Goal: Transaction & Acquisition: Purchase product/service

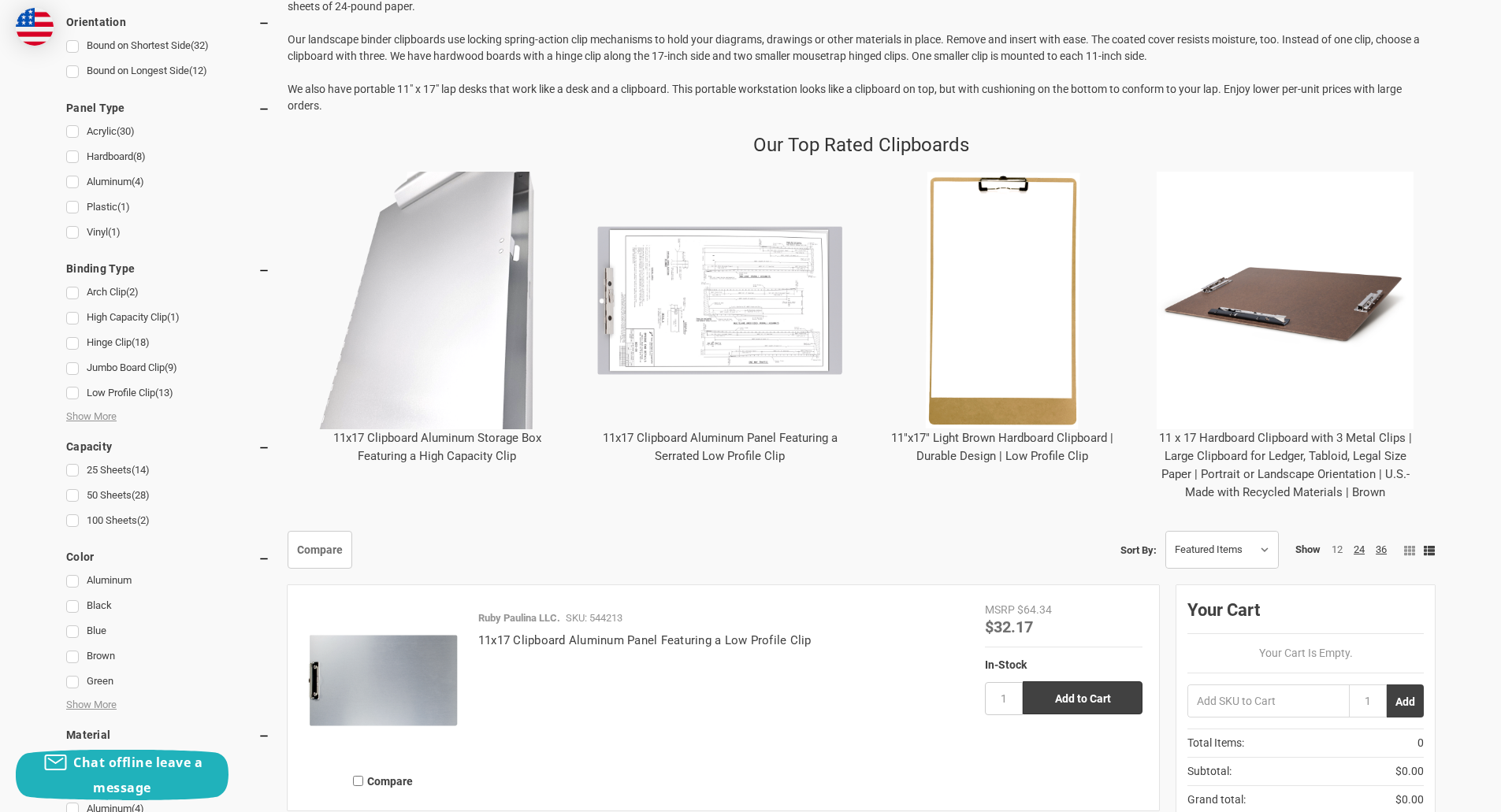
scroll to position [493, 0]
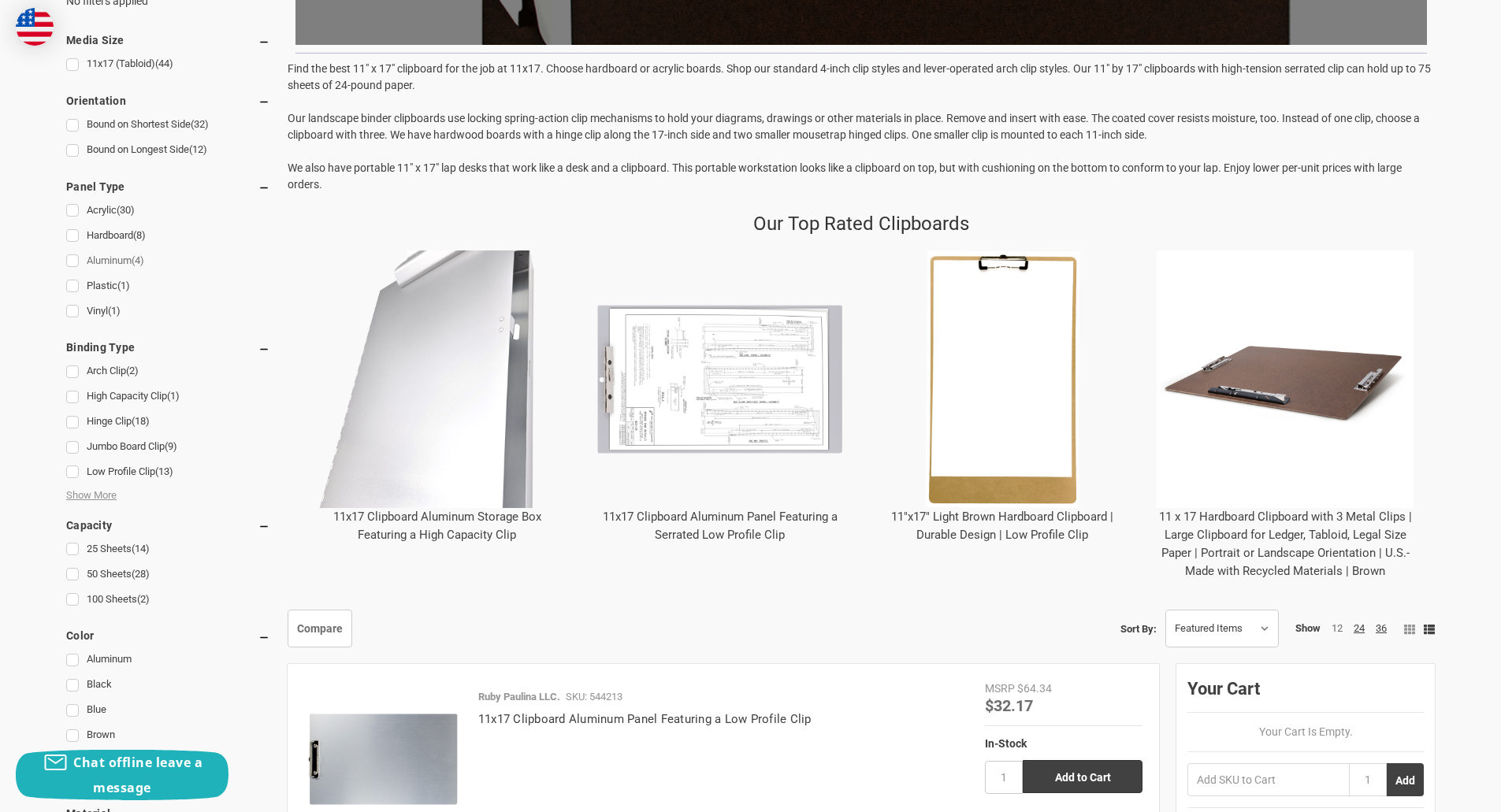
click at [92, 257] on link "Aluminum (4)" at bounding box center [168, 261] width 204 height 22
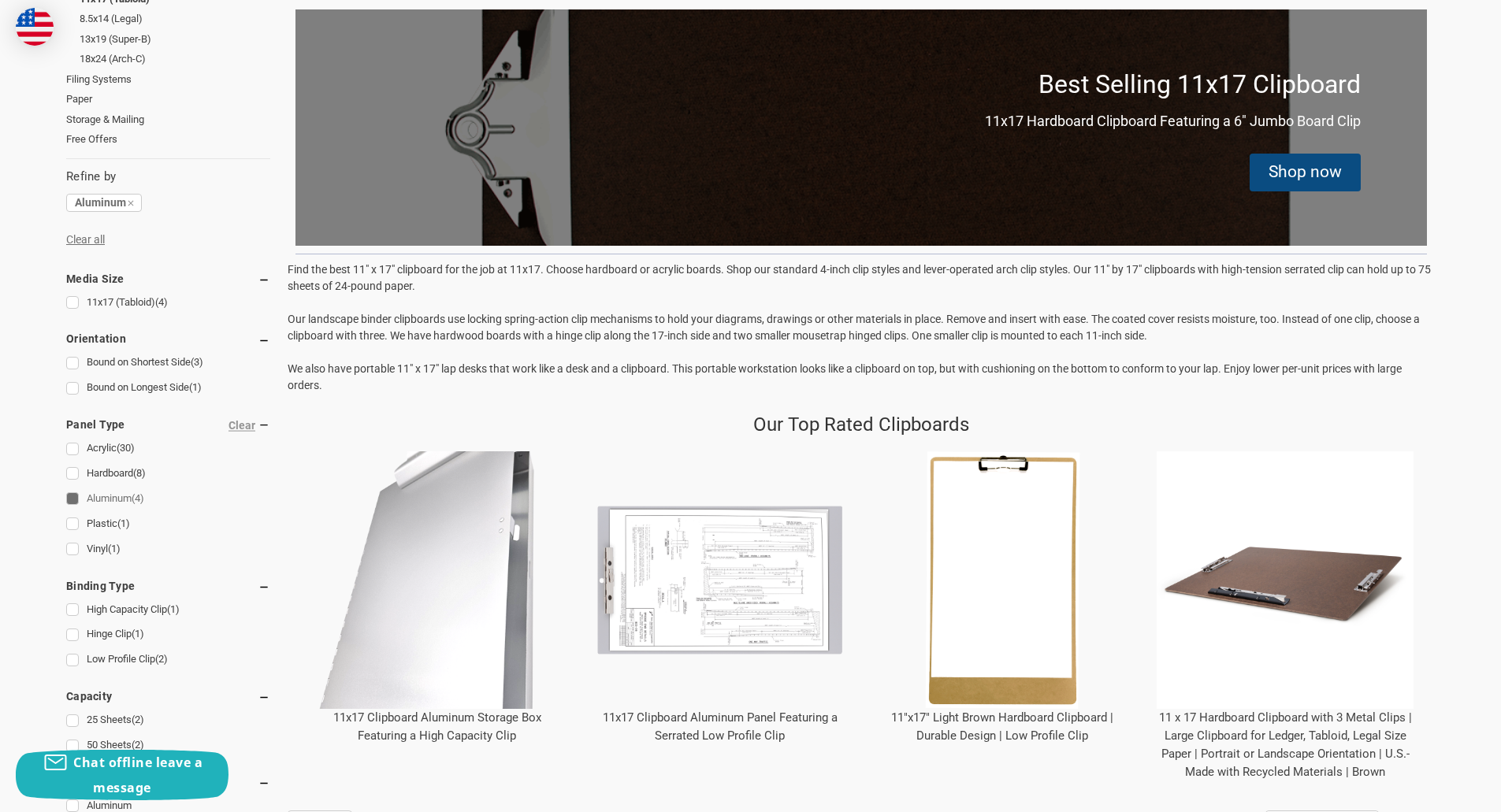
scroll to position [315, 0]
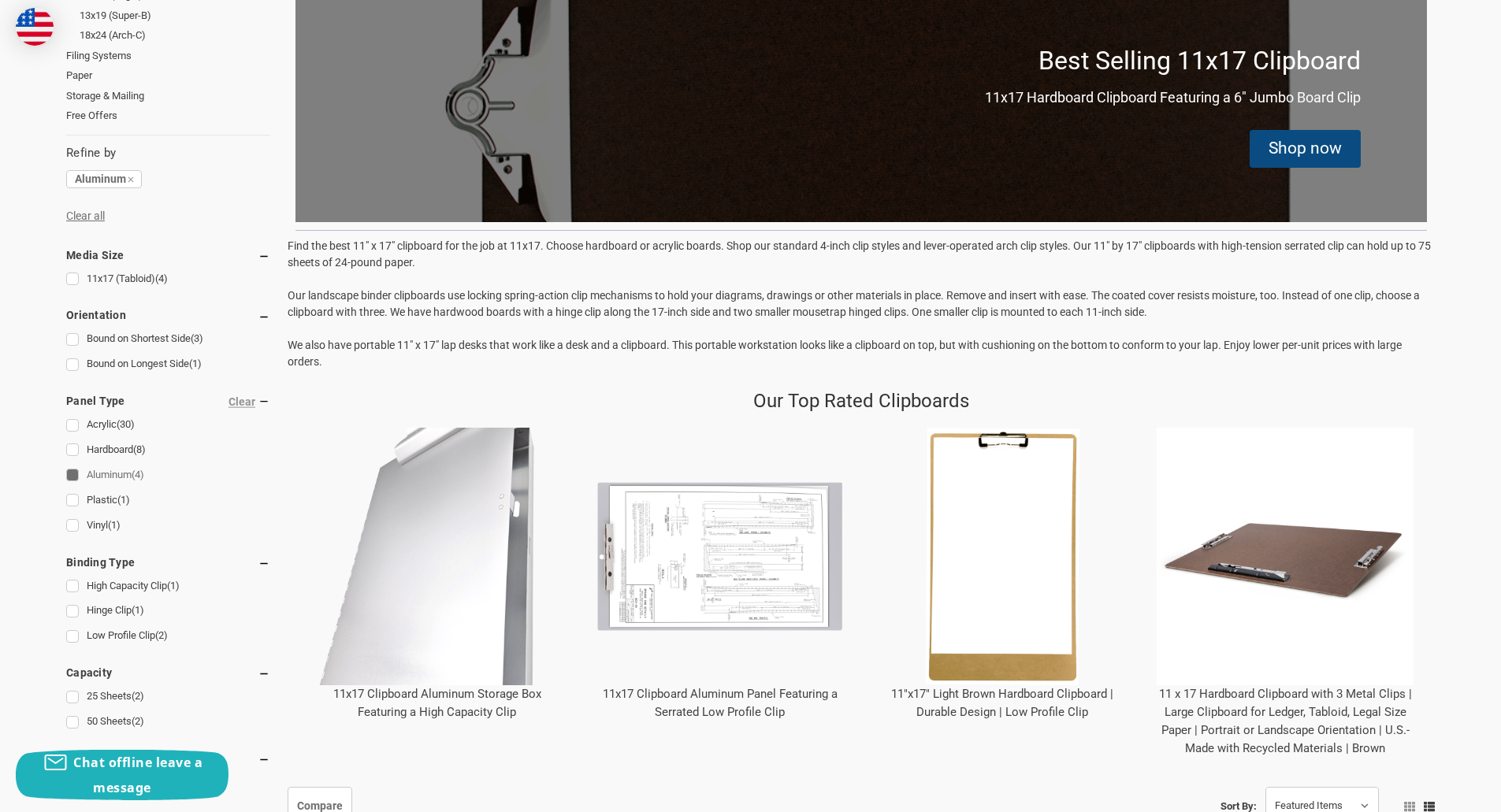
click at [487, 551] on img "11x17 Clipboard Aluminum Storage Box Featuring a High Capacity Clip" at bounding box center [437, 556] width 257 height 257
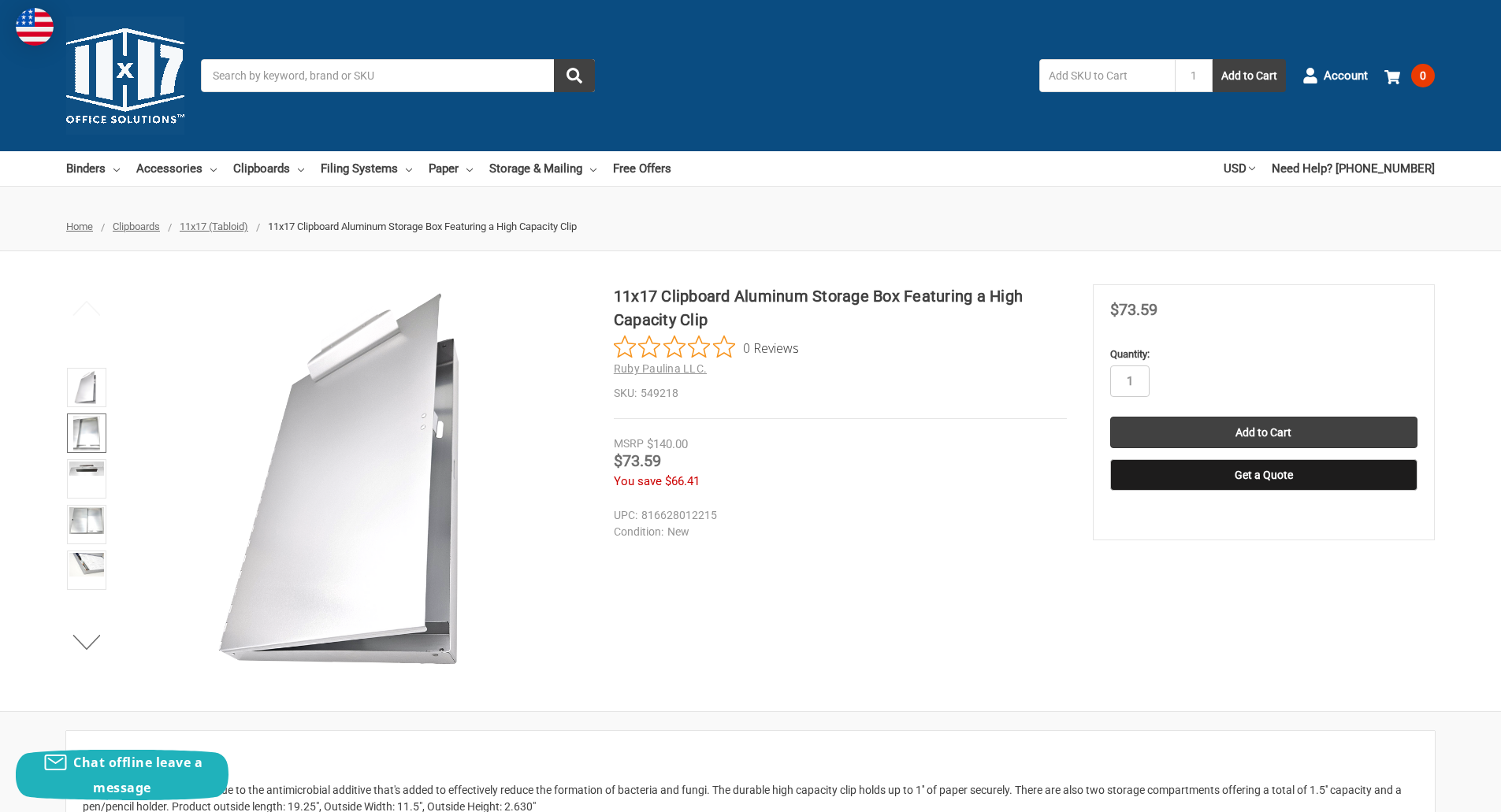
click at [90, 424] on img at bounding box center [86, 433] width 27 height 34
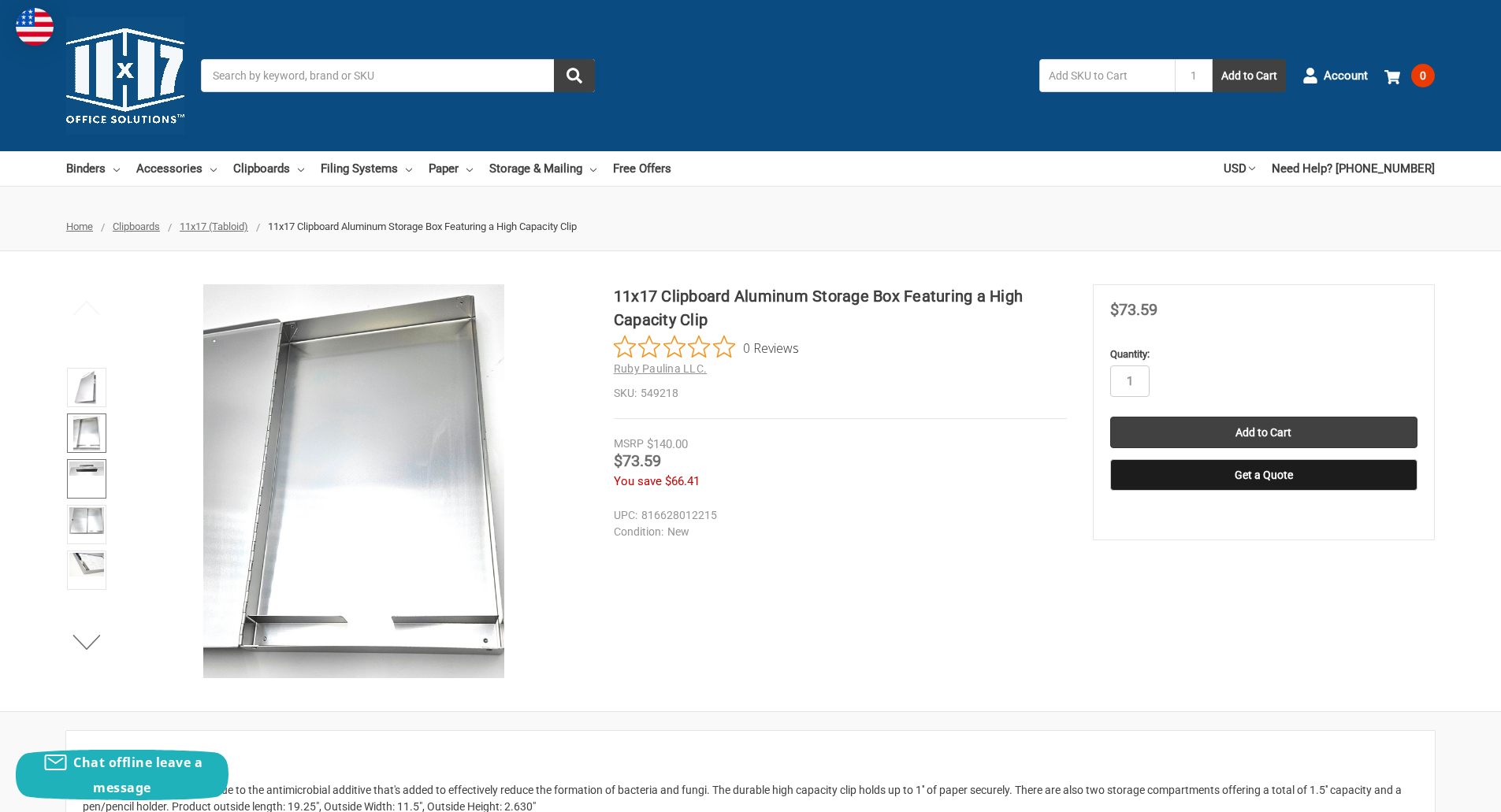
click at [84, 485] on link at bounding box center [87, 479] width 40 height 40
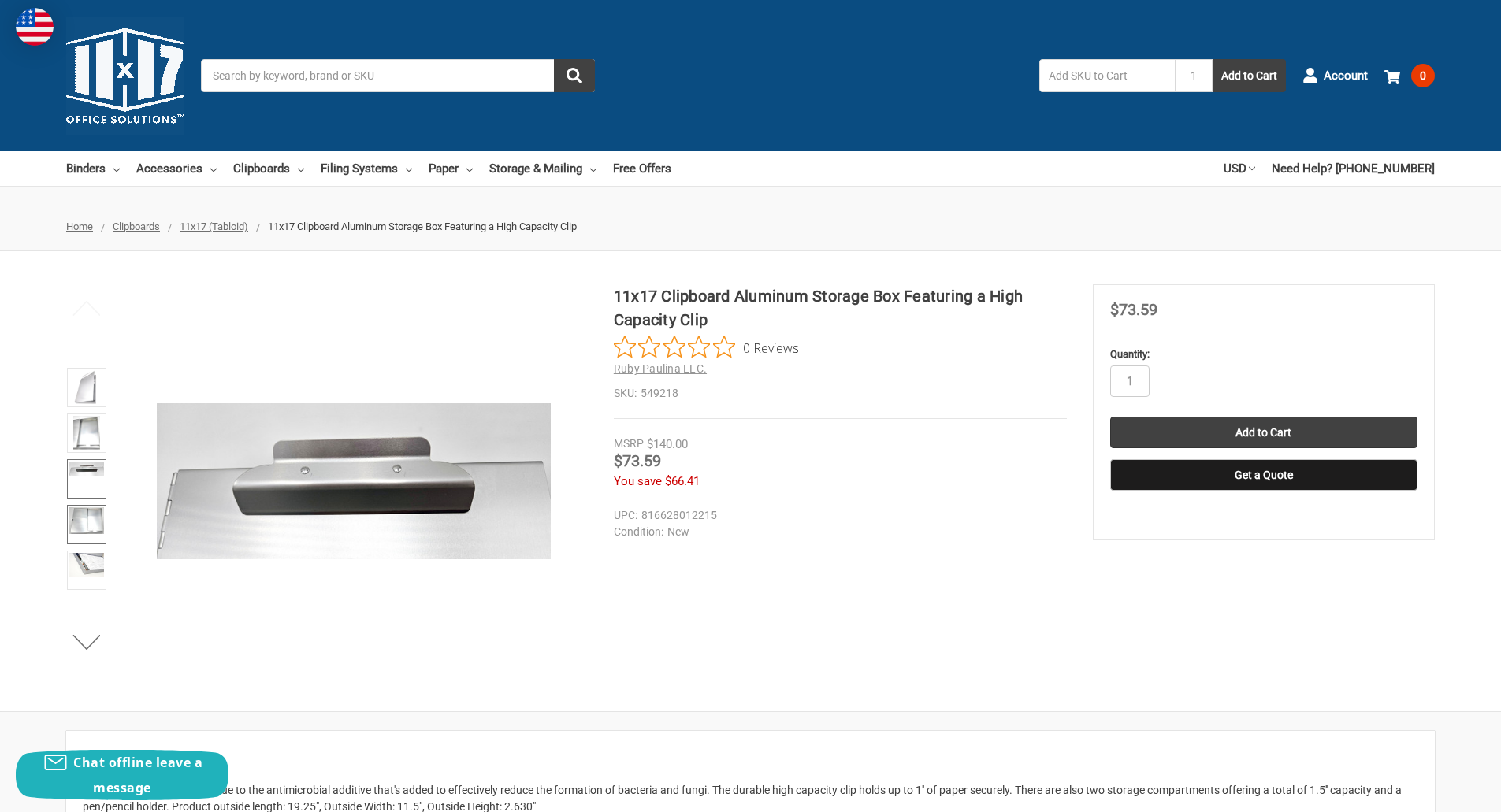
click at [78, 520] on img at bounding box center [86, 520] width 34 height 27
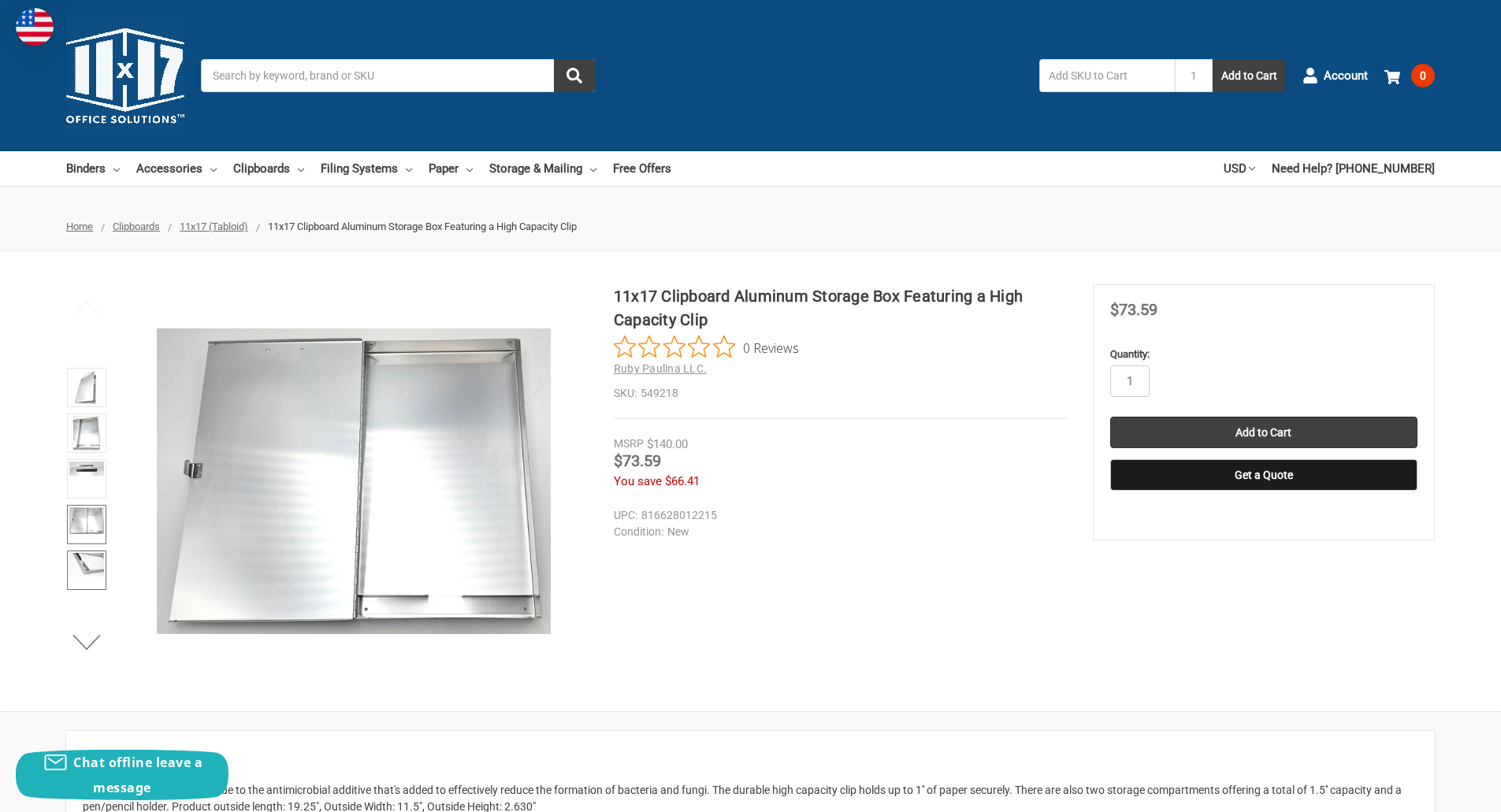
click at [88, 560] on img at bounding box center [86, 564] width 34 height 23
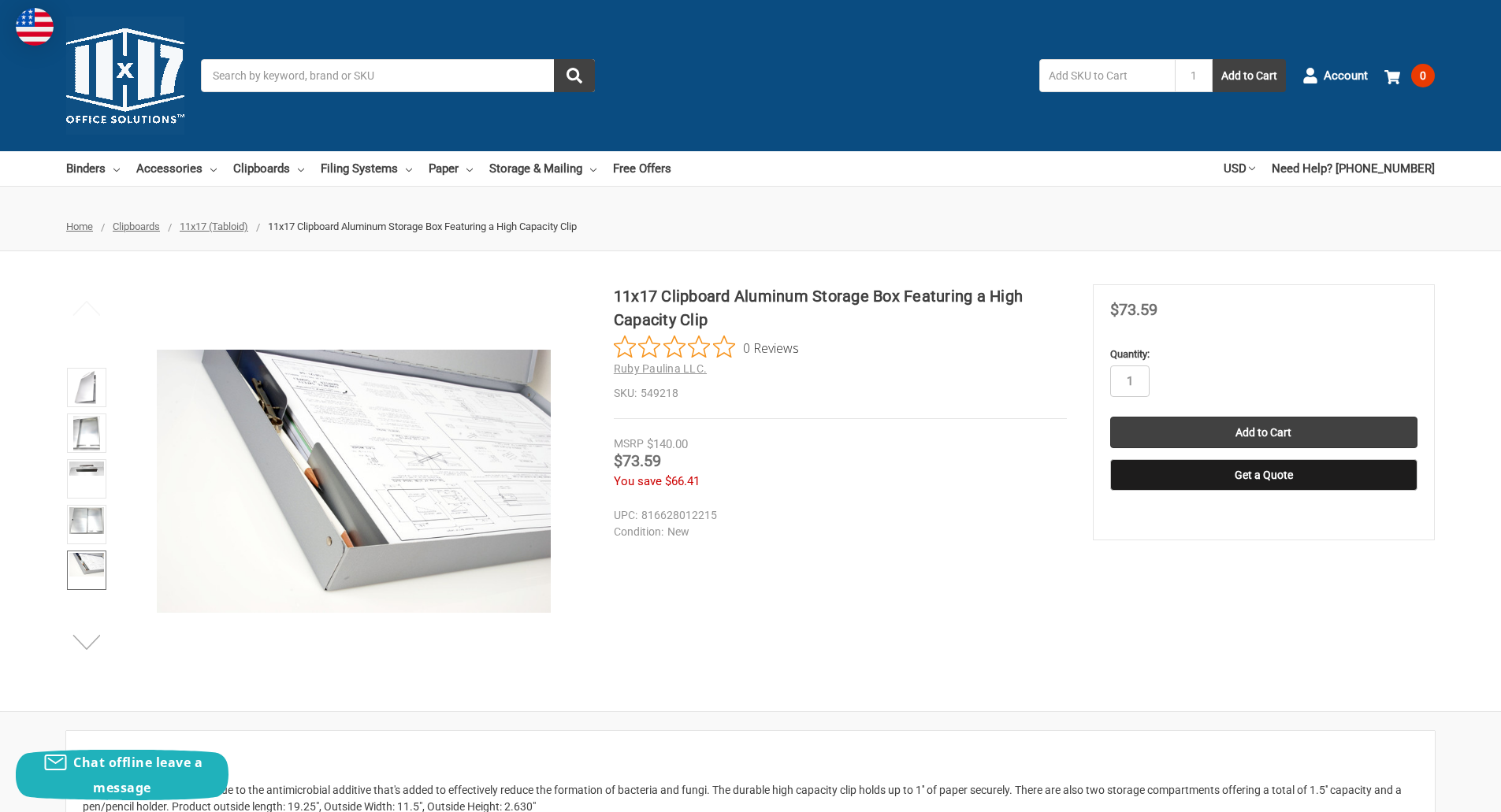
click at [81, 633] on button "Next" at bounding box center [87, 642] width 48 height 32
click at [82, 524] on img at bounding box center [86, 518] width 34 height 23
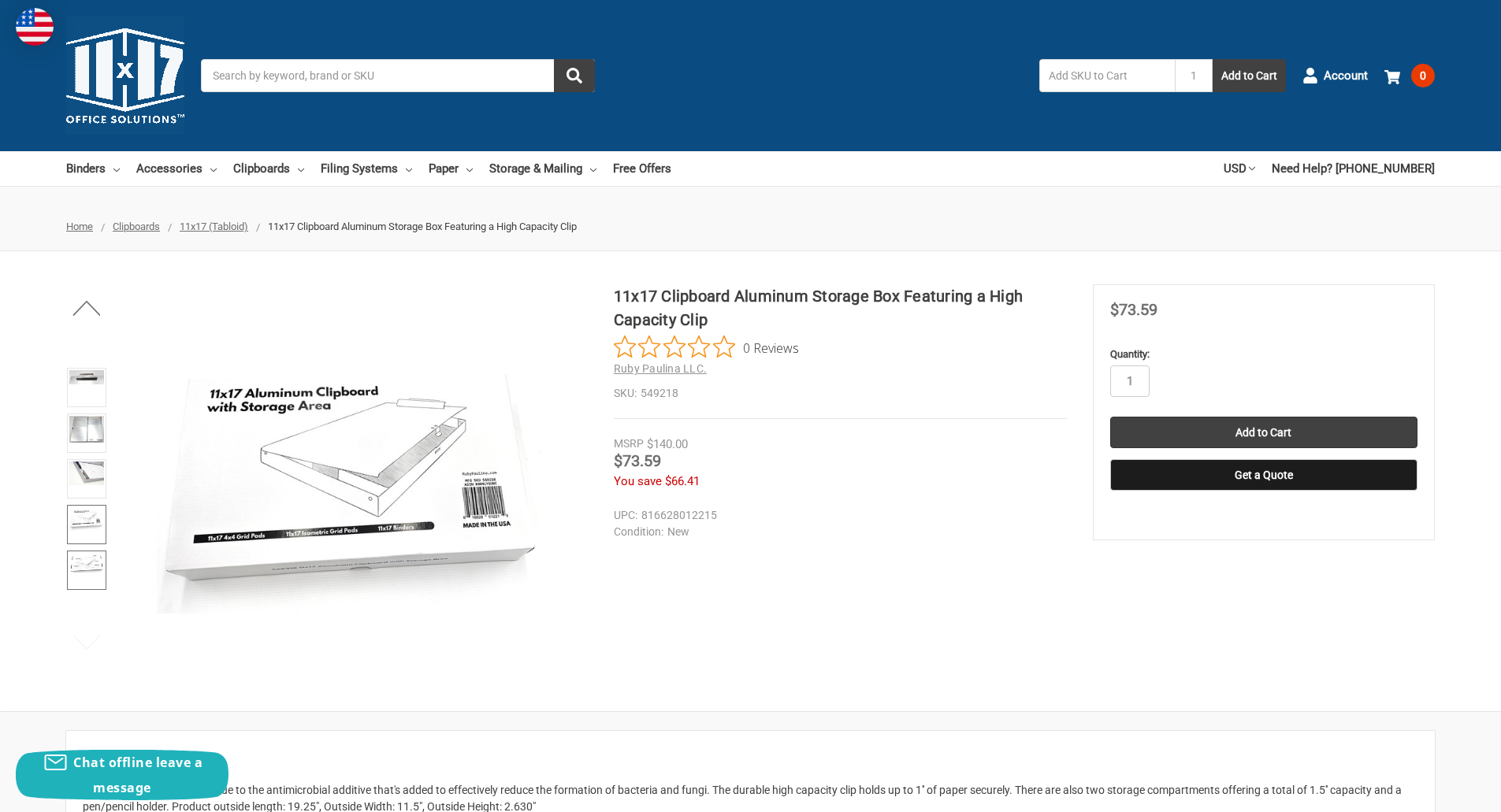
click at [92, 566] on img at bounding box center [86, 562] width 34 height 20
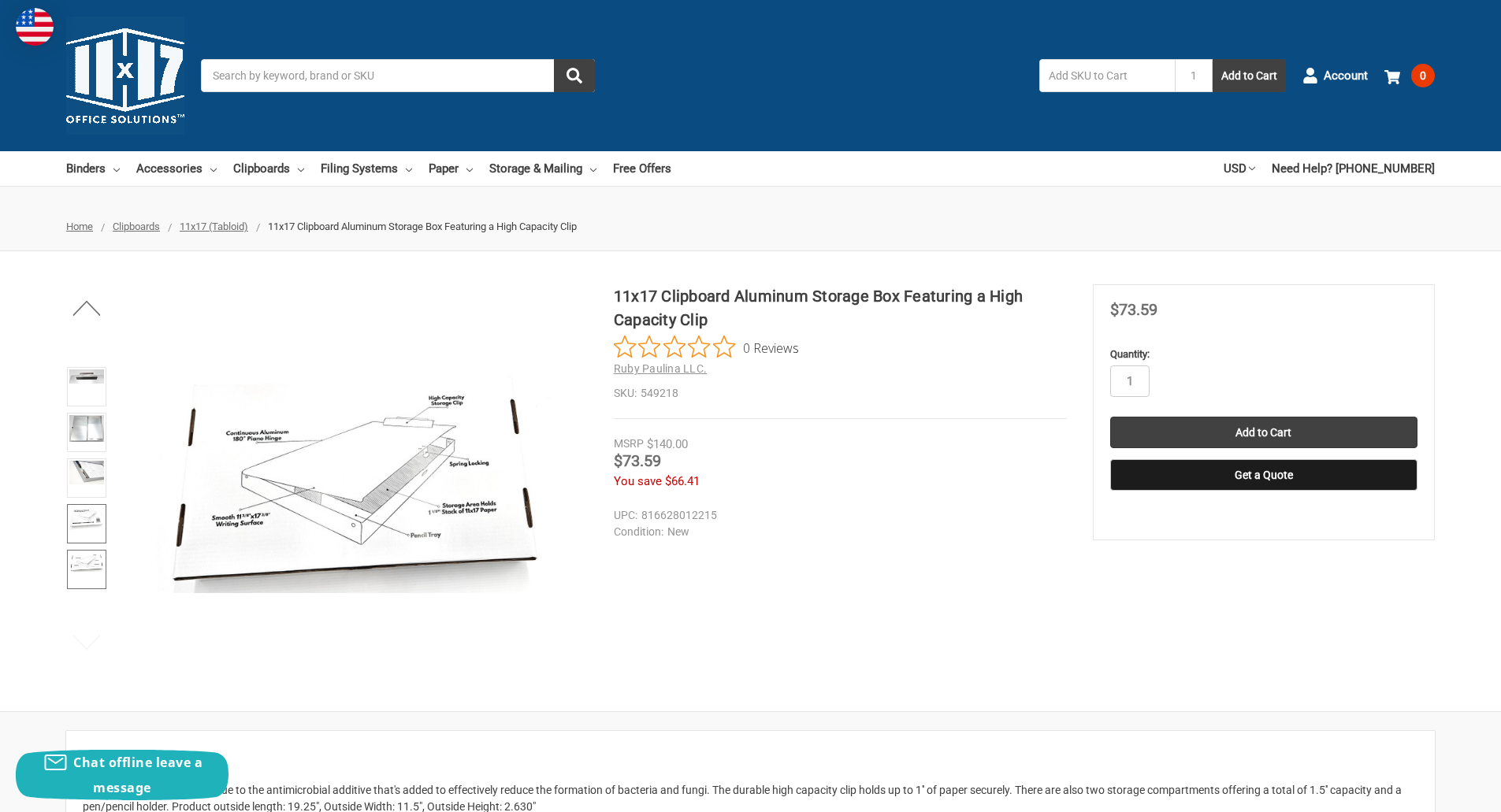
click at [79, 512] on img at bounding box center [86, 518] width 34 height 23
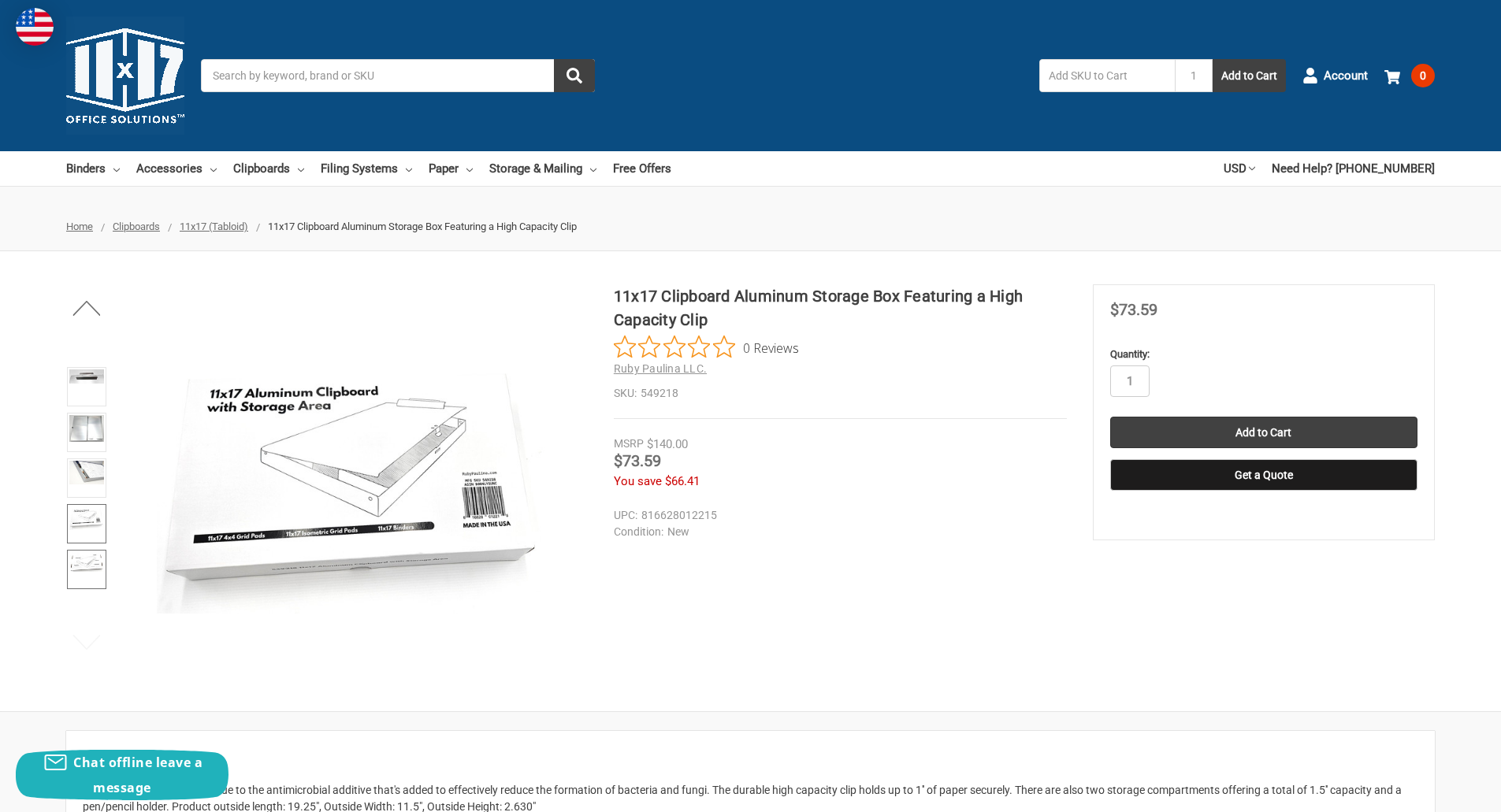
click at [84, 574] on link at bounding box center [87, 569] width 40 height 40
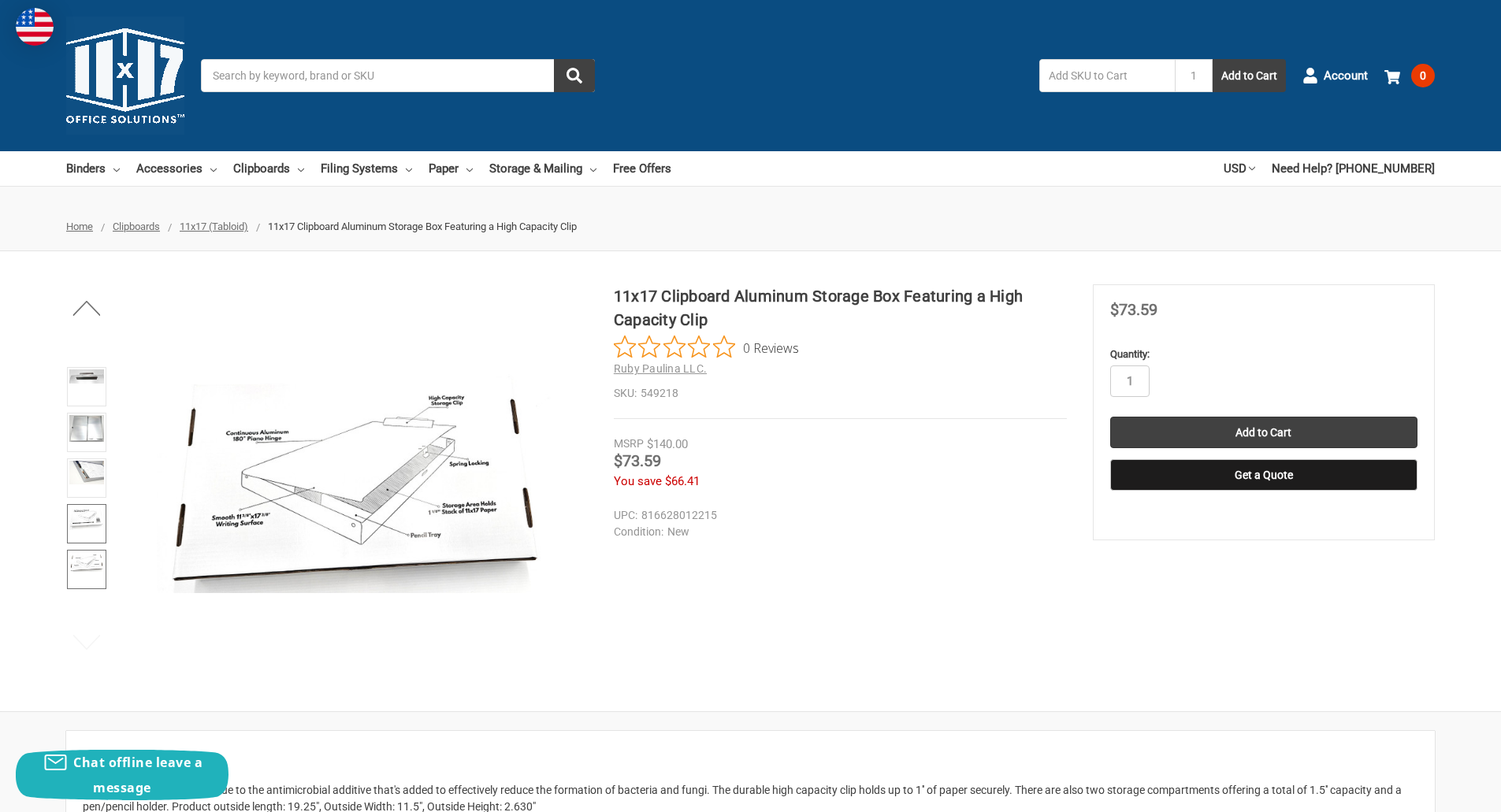
click at [88, 518] on img at bounding box center [86, 518] width 34 height 23
